Goal: Information Seeking & Learning: Learn about a topic

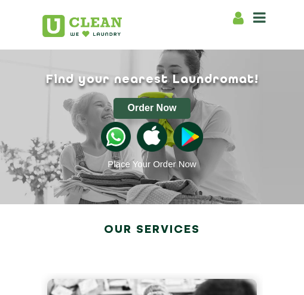
click at [264, 17] on icon at bounding box center [260, 17] width 13 height 14
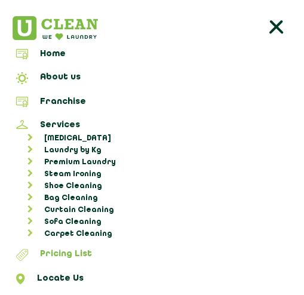
click at [60, 249] on link "Pricing List" at bounding box center [152, 257] width 296 height 16
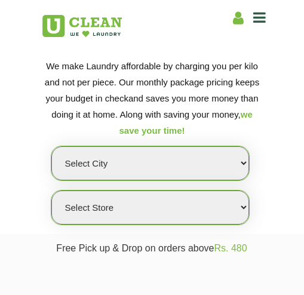
click at [110, 160] on select "Select city [GEOGRAPHIC_DATA] [GEOGRAPHIC_DATA] [GEOGRAPHIC_DATA] [GEOGRAPHIC_D…" at bounding box center [150, 164] width 198 height 34
select select "176"
click at [51, 147] on select "Select city [GEOGRAPHIC_DATA] [GEOGRAPHIC_DATA] [GEOGRAPHIC_DATA] [GEOGRAPHIC_D…" at bounding box center [150, 164] width 198 height 34
click at [103, 211] on select "Select Store UClean Vizag" at bounding box center [150, 208] width 198 height 34
select select "522"
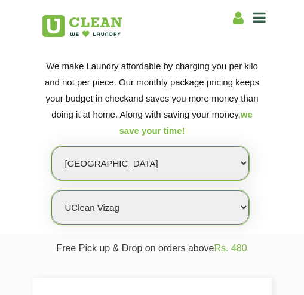
click at [51, 191] on select "Select Store UClean Vizag" at bounding box center [150, 208] width 198 height 34
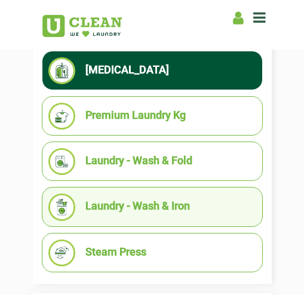
scroll to position [299, 0]
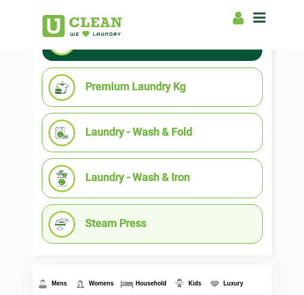
click at [118, 224] on li "Steam Press" at bounding box center [152, 224] width 208 height 27
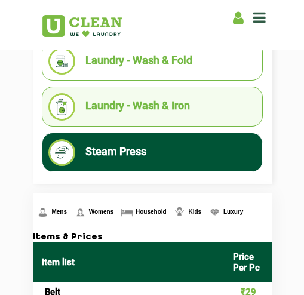
scroll to position [538, 0]
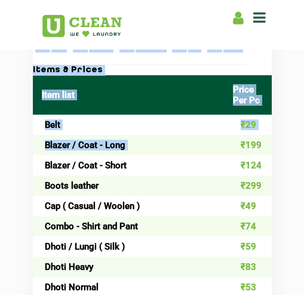
drag, startPoint x: 231, startPoint y: 141, endPoint x: 284, endPoint y: 147, distance: 53.5
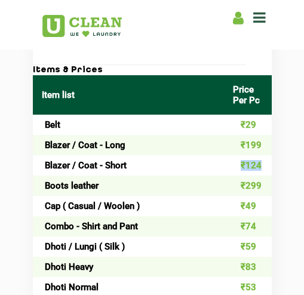
drag, startPoint x: 284, startPoint y: 147, endPoint x: 262, endPoint y: 162, distance: 26.7
click at [262, 162] on td "₹124" at bounding box center [248, 166] width 48 height 20
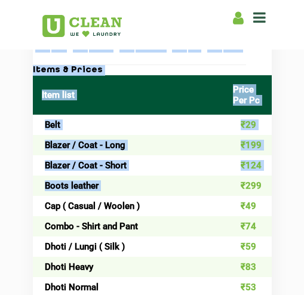
drag, startPoint x: 262, startPoint y: 162, endPoint x: 273, endPoint y: 188, distance: 29.2
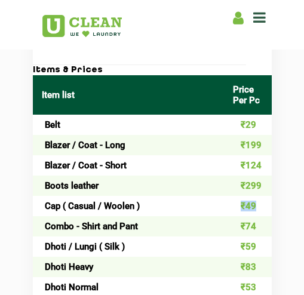
drag, startPoint x: 273, startPoint y: 188, endPoint x: 258, endPoint y: 206, distance: 22.9
click at [258, 206] on tr "Cap ( Casual / Woolen ) ₹49" at bounding box center [152, 206] width 239 height 20
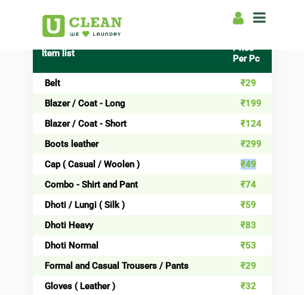
scroll to position [598, 0]
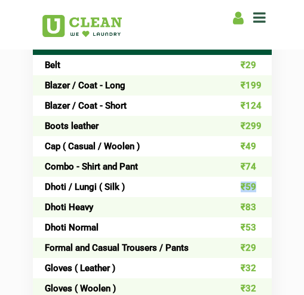
drag, startPoint x: 221, startPoint y: 185, endPoint x: 258, endPoint y: 184, distance: 37.1
click at [258, 184] on td "₹59" at bounding box center [248, 187] width 48 height 20
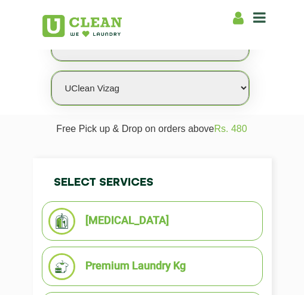
scroll to position [0, 0]
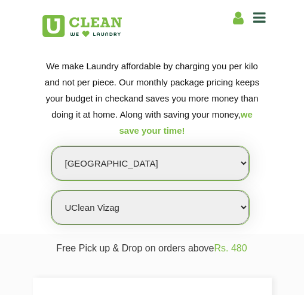
click at [267, 153] on div "We make Laundry affordable by charging you per kilo and not per piece. Our mont…" at bounding box center [152, 146] width 239 height 176
click at [239, 162] on select "Select city [GEOGRAPHIC_DATA] [GEOGRAPHIC_DATA] [GEOGRAPHIC_DATA] [GEOGRAPHIC_D…" at bounding box center [150, 164] width 198 height 34
click at [238, 206] on select "Select Store UClean Vizag" at bounding box center [150, 208] width 198 height 34
click at [239, 206] on select "Select Store UClean Vizag" at bounding box center [150, 208] width 198 height 34
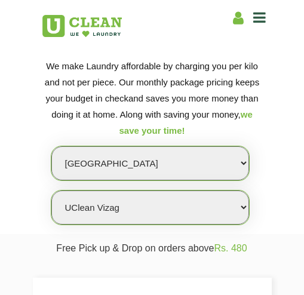
click at [278, 102] on section "We make Laundry affordable by charging you per kilo and not per piece. Our mont…" at bounding box center [152, 138] width 304 height 191
